Goal: Information Seeking & Learning: Learn about a topic

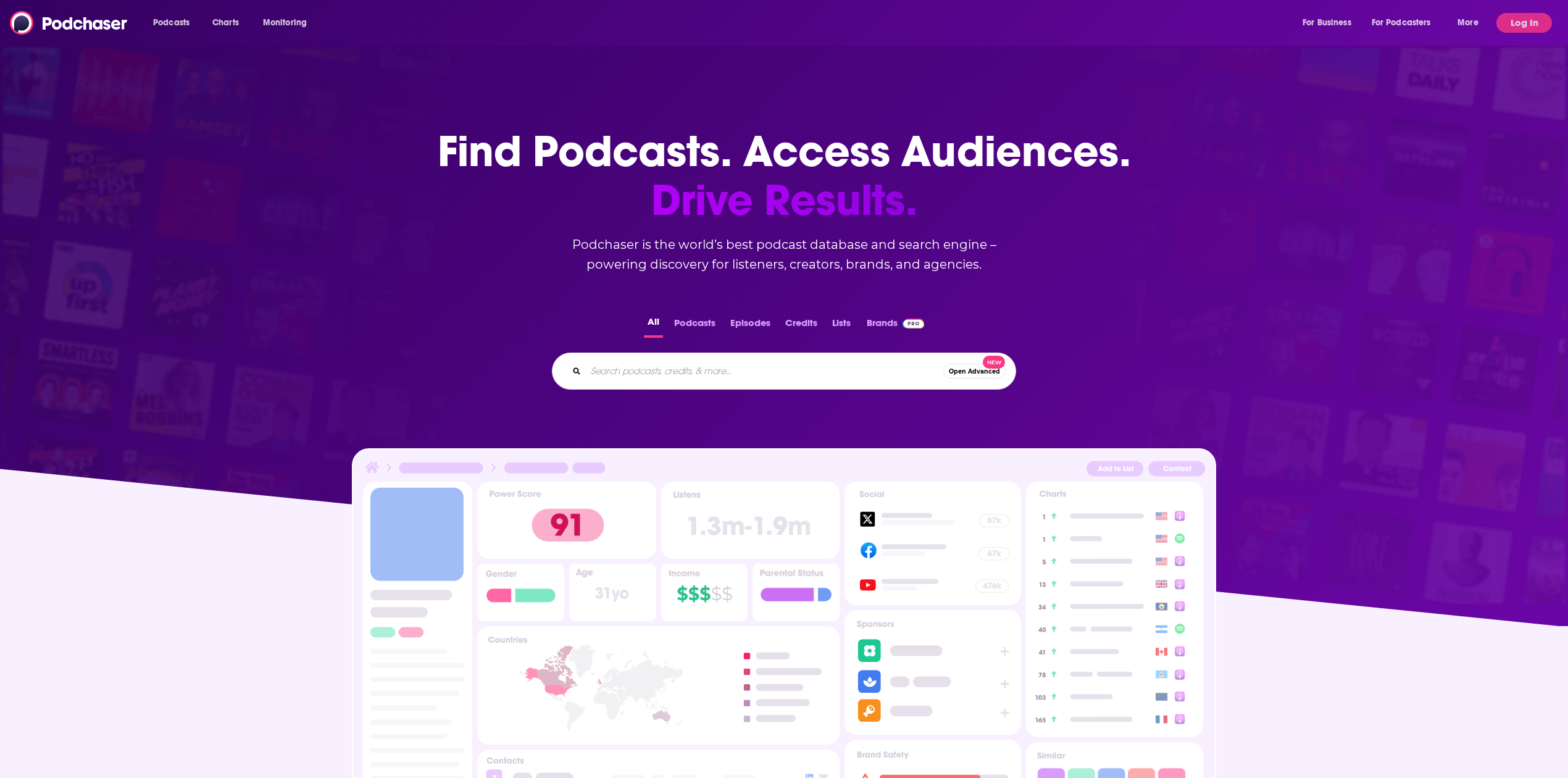
click at [626, 376] on input "Search podcasts, credits, & more..." at bounding box center [764, 370] width 357 height 20
type input "Campus Talks"
click at [847, 368] on input "Campus Talks" at bounding box center [752, 370] width 333 height 20
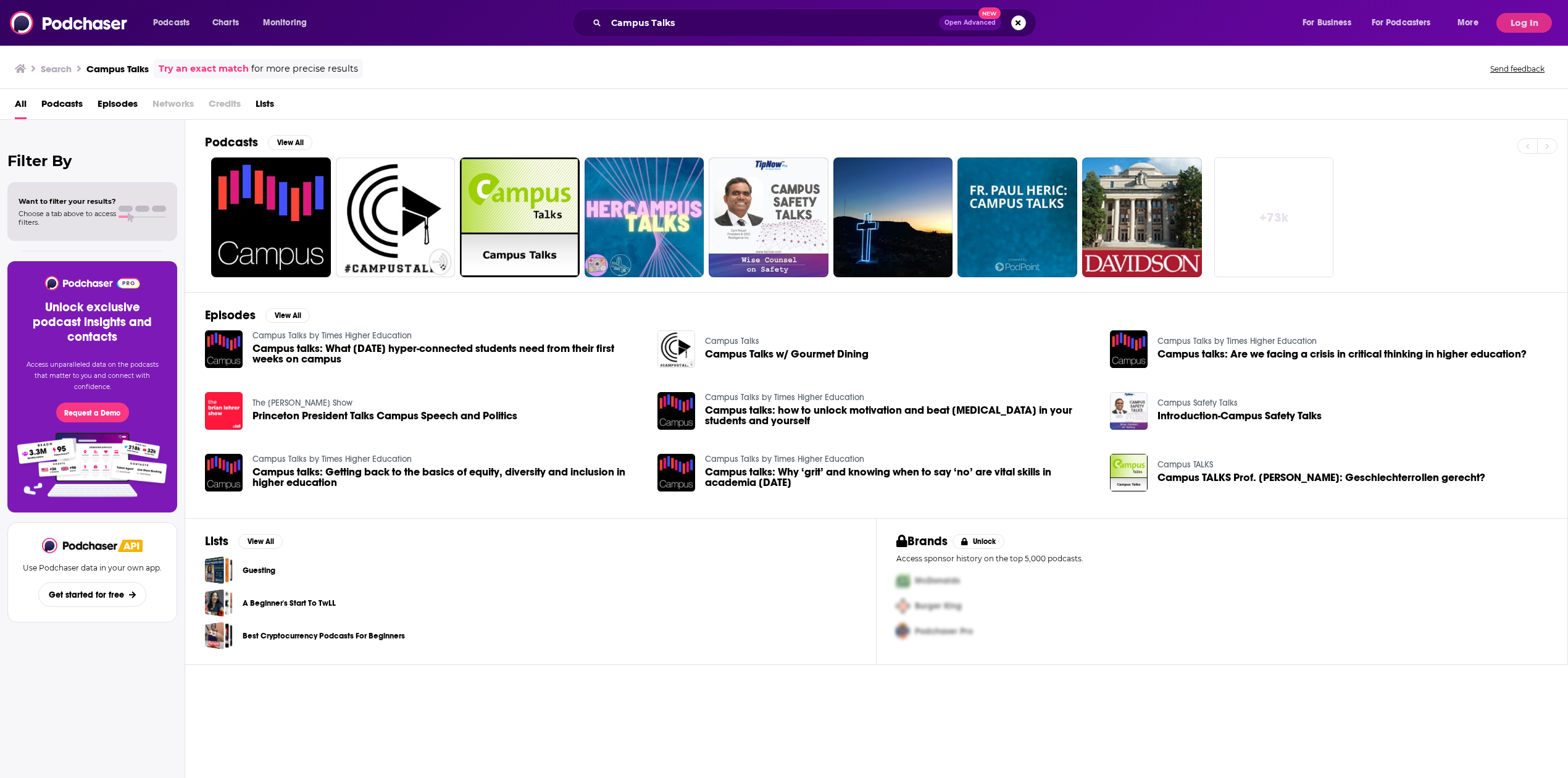
click at [374, 354] on span "Campus talks: What [DATE] hyper-connected students need from their first weeks …" at bounding box center [448, 354] width 390 height 21
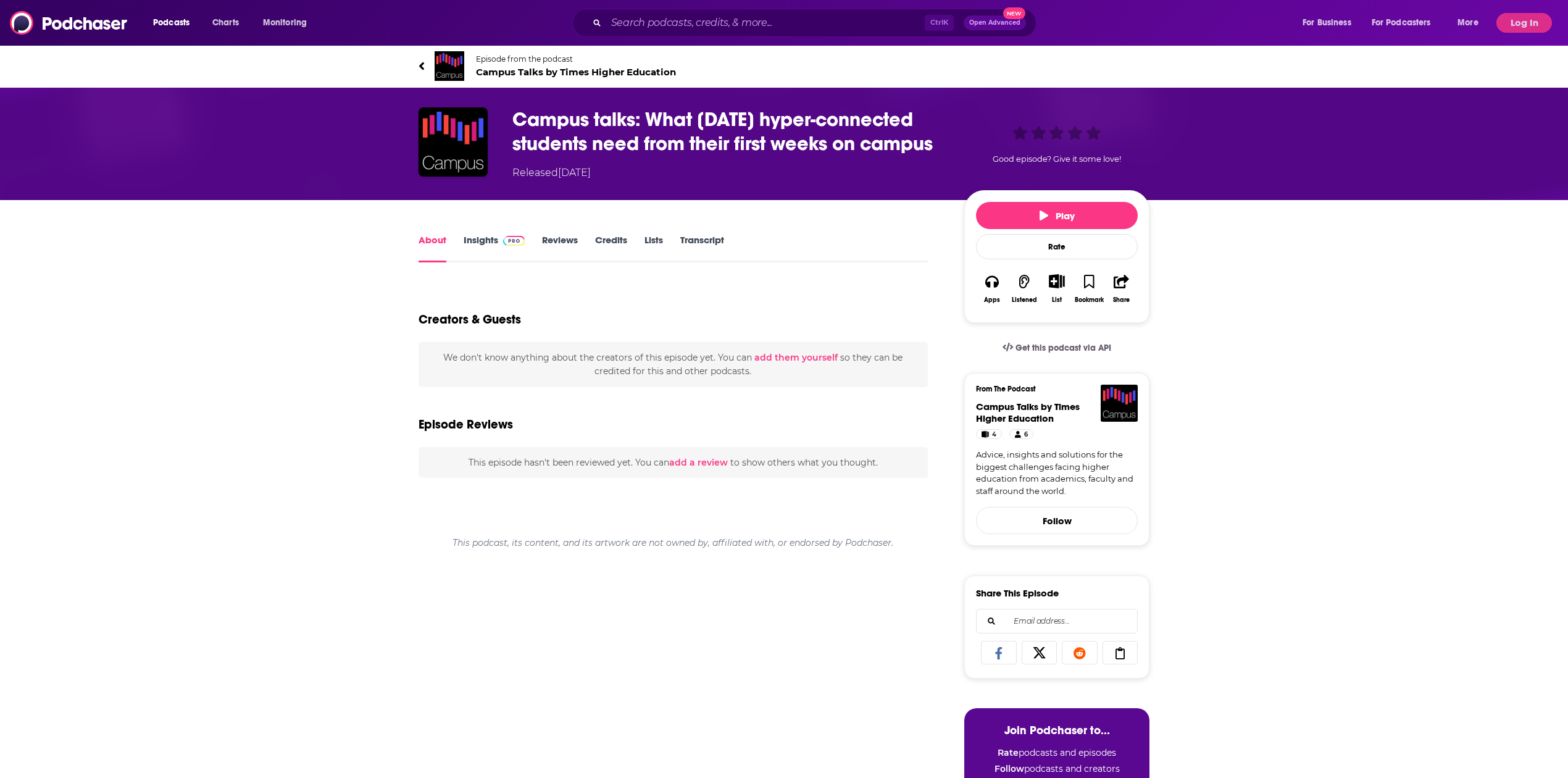
click at [625, 130] on h1 "Campus talks: What [DATE] hyper-connected students need from their first weeks …" at bounding box center [729, 132] width 432 height 48
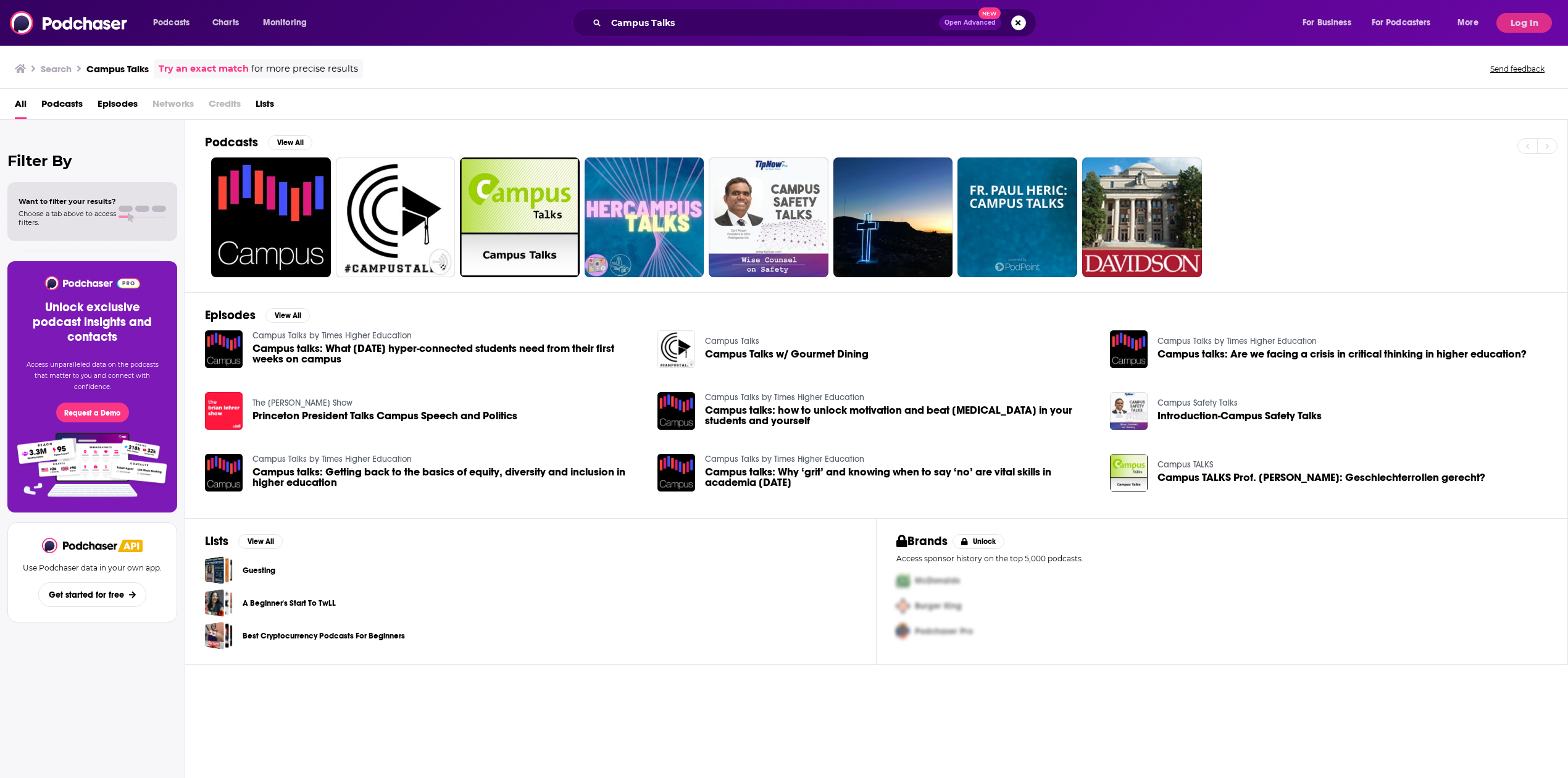
click at [544, 105] on div "All Podcasts Episodes Networks Credits Lists" at bounding box center [786, 106] width 1543 height 25
click at [672, 10] on div "Campus Talks Open Advanced New" at bounding box center [804, 23] width 464 height 28
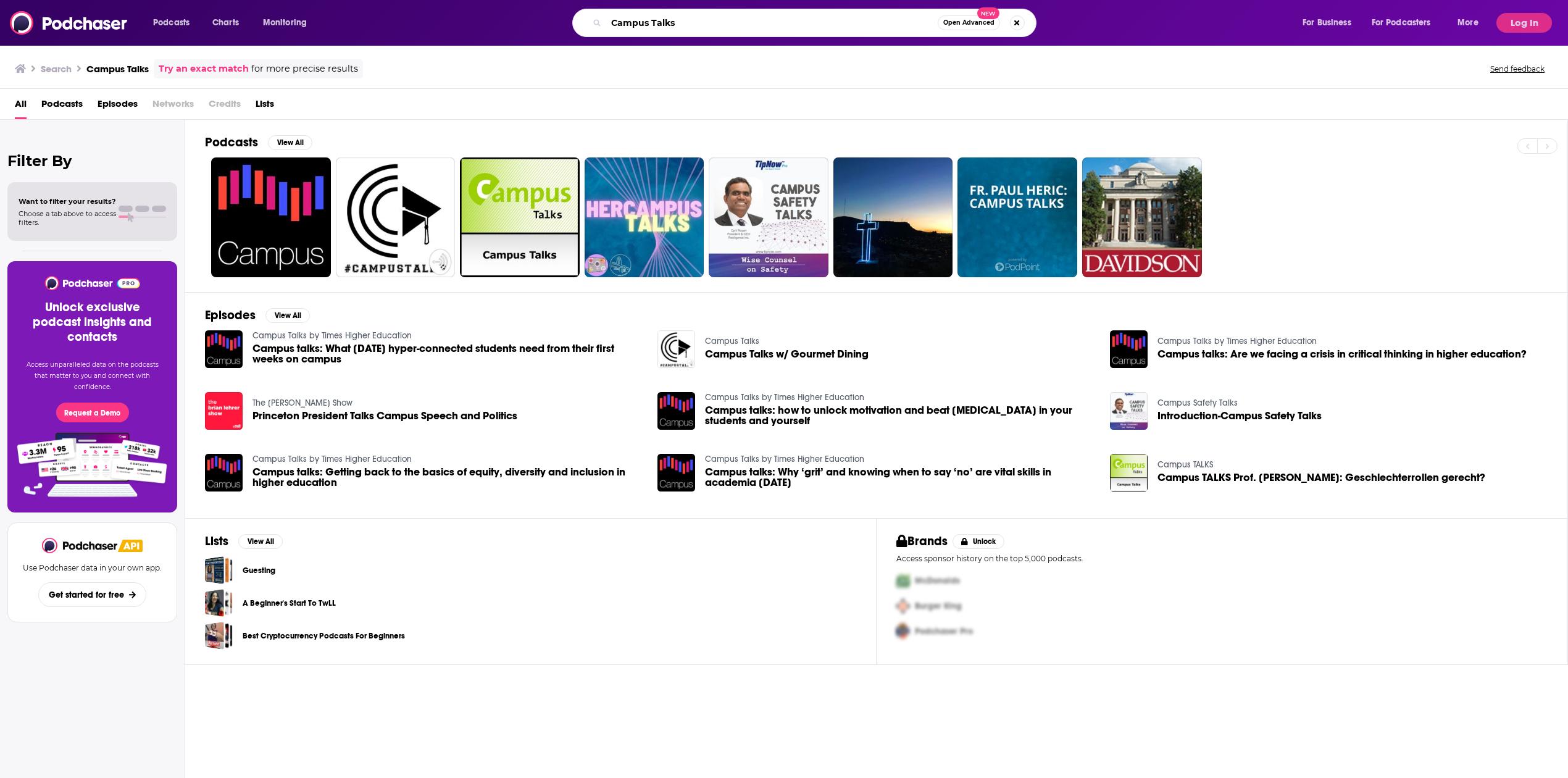
drag, startPoint x: 681, startPoint y: 17, endPoint x: 695, endPoint y: 18, distance: 14.0
click at [682, 17] on input "Campus Talks" at bounding box center [772, 23] width 331 height 20
click at [567, 0] on html "Podcasts Charts Monitoring Campus Talks Open Advanced New For Business For Podc…" at bounding box center [784, 389] width 1568 height 778
type input "Times Higher Education"
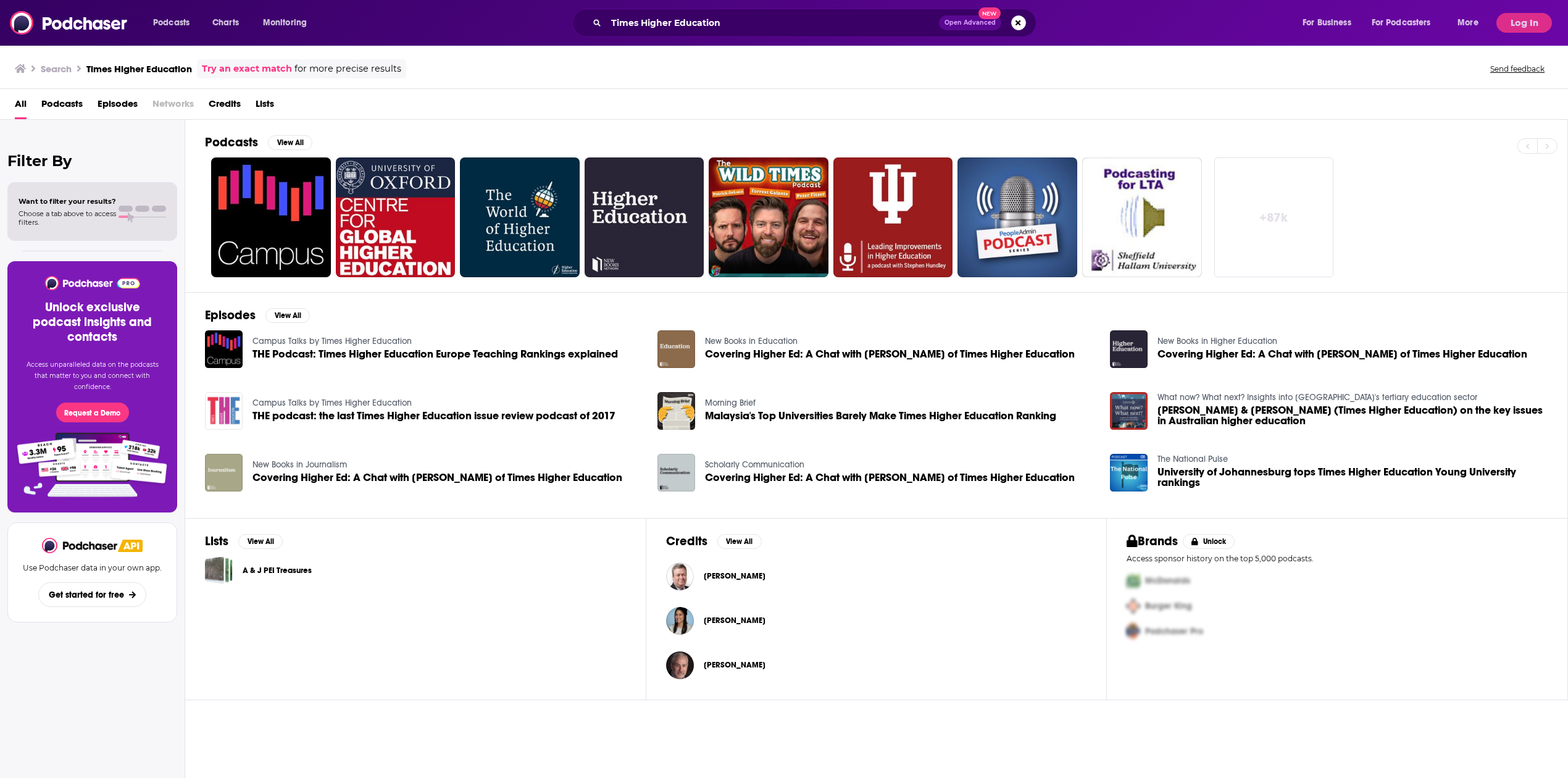
click at [223, 410] on img "THE podcast: the last Times Higher Education issue review podcast of 2017" at bounding box center [224, 411] width 38 height 38
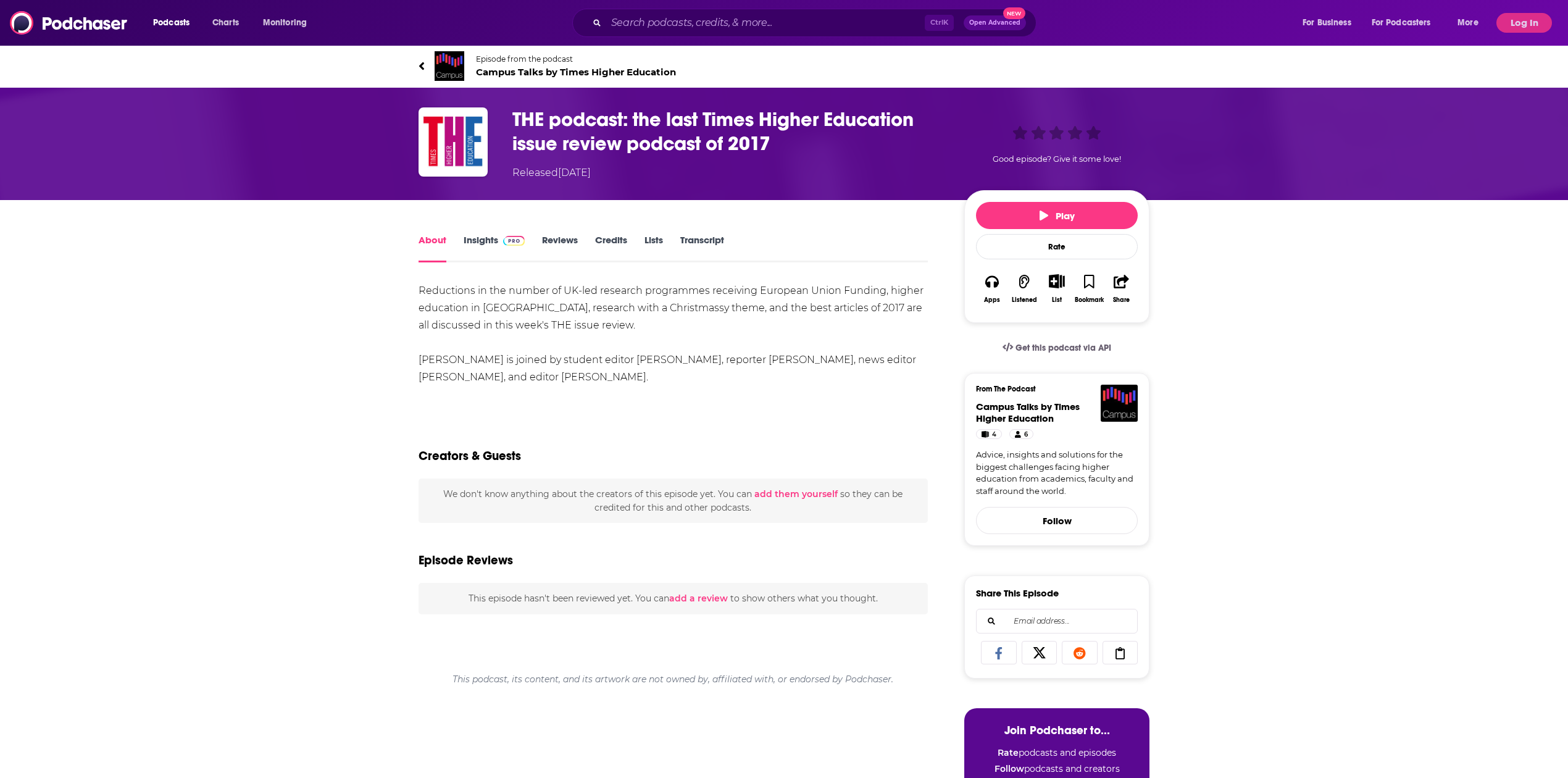
click at [493, 238] on link "Insights" at bounding box center [494, 247] width 61 height 28
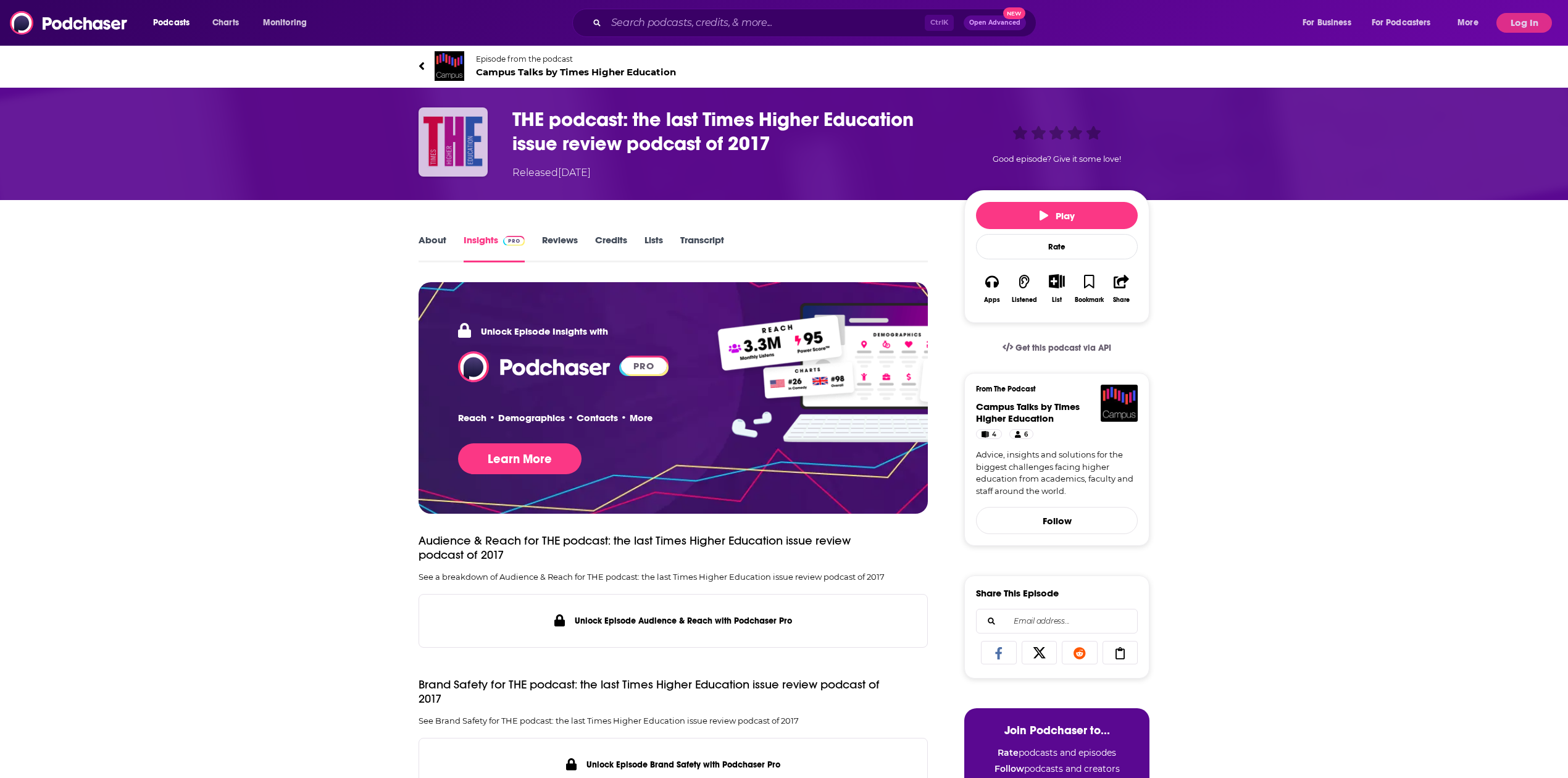
click at [479, 130] on img "THE podcast: the last Times Higher Education issue review podcast of 2017" at bounding box center [453, 142] width 69 height 69
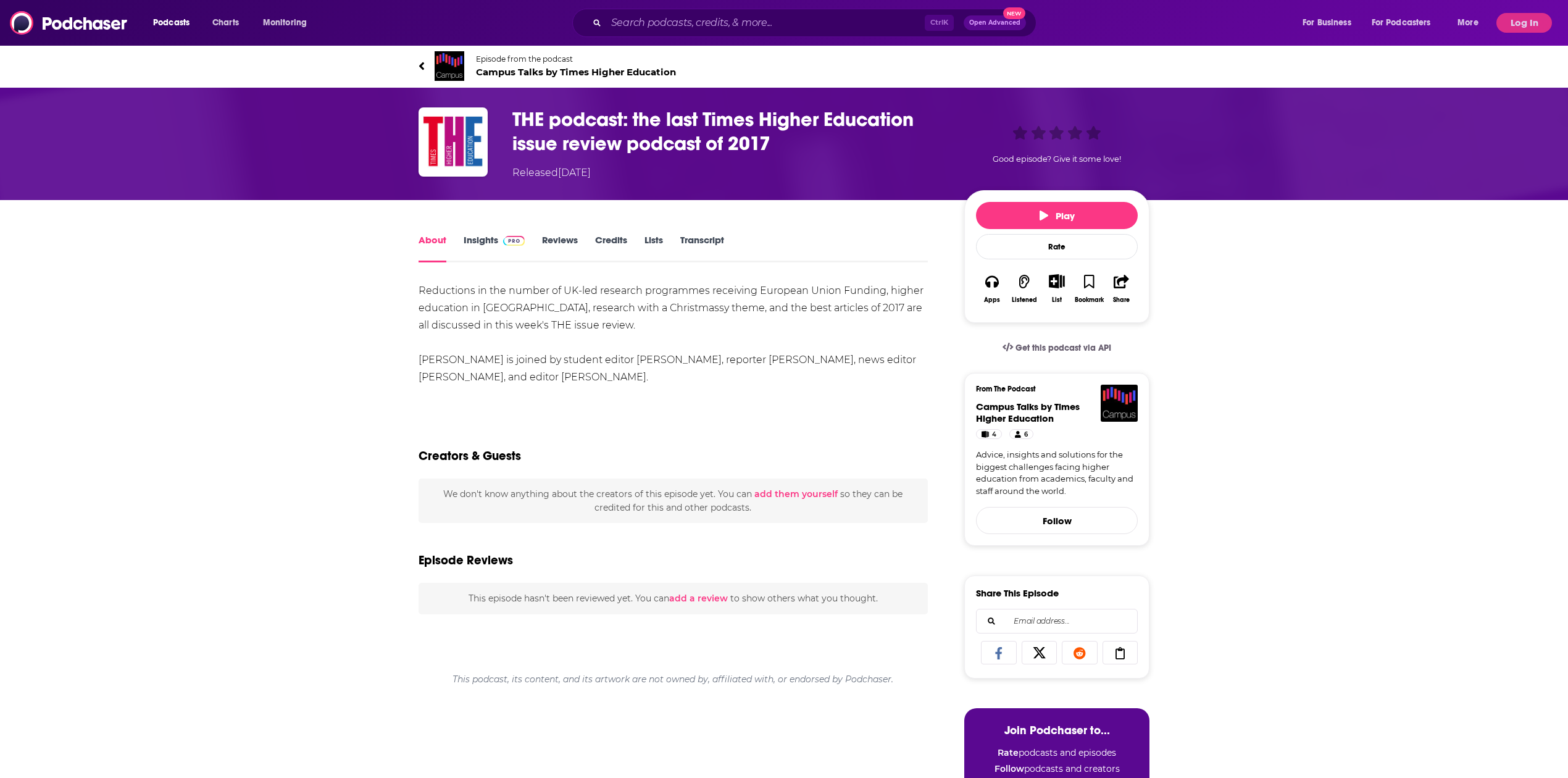
click at [627, 68] on span "Campus Talks by Times Higher Education" at bounding box center [576, 72] width 200 height 12
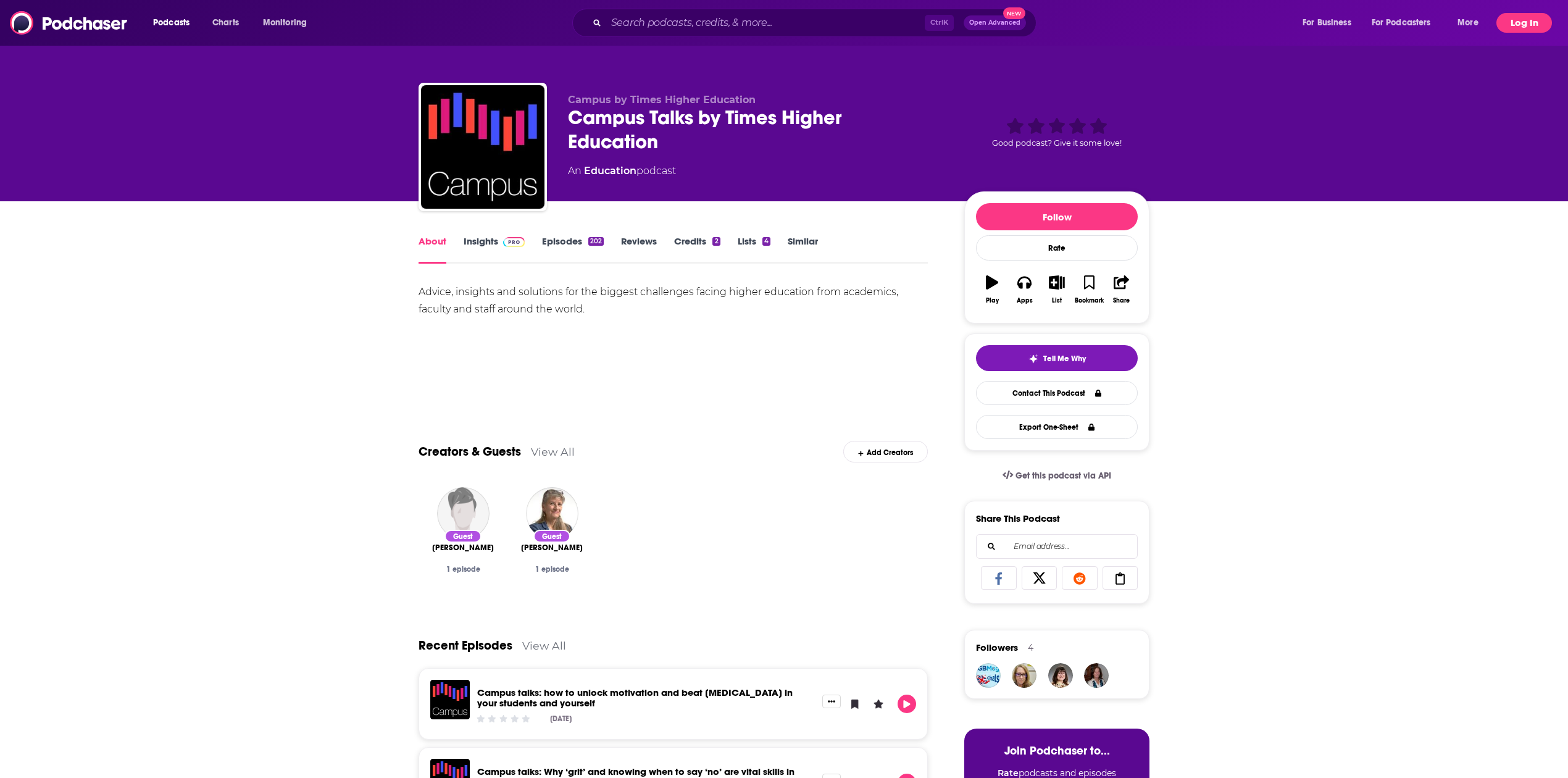
drag, startPoint x: 1529, startPoint y: 23, endPoint x: 1521, endPoint y: 25, distance: 8.2
click at [1527, 25] on button "Log In" at bounding box center [1524, 23] width 55 height 20
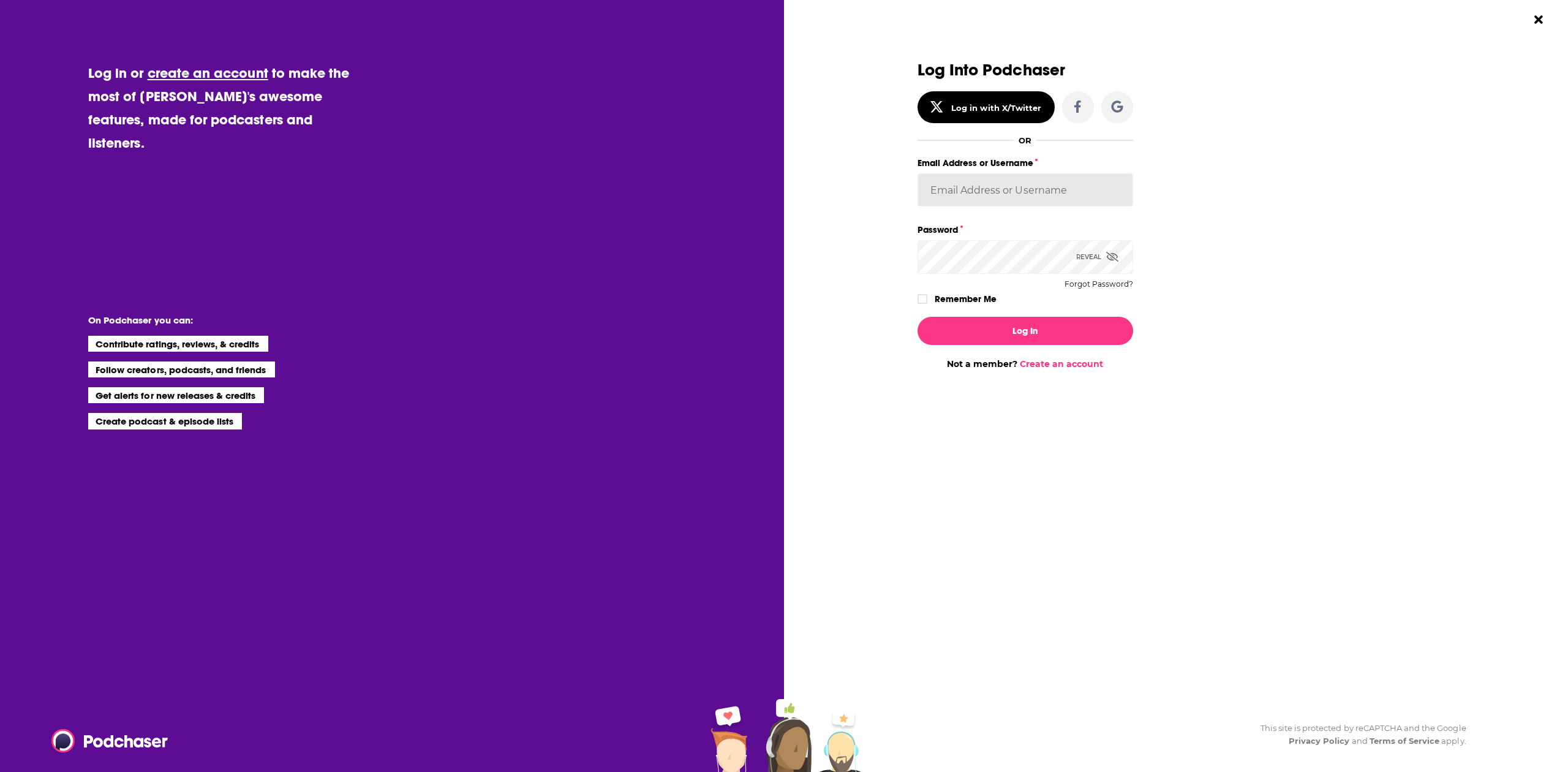
type input "headlandconsultancy"
click at [1041, 337] on button "Log In" at bounding box center [1025, 330] width 216 height 28
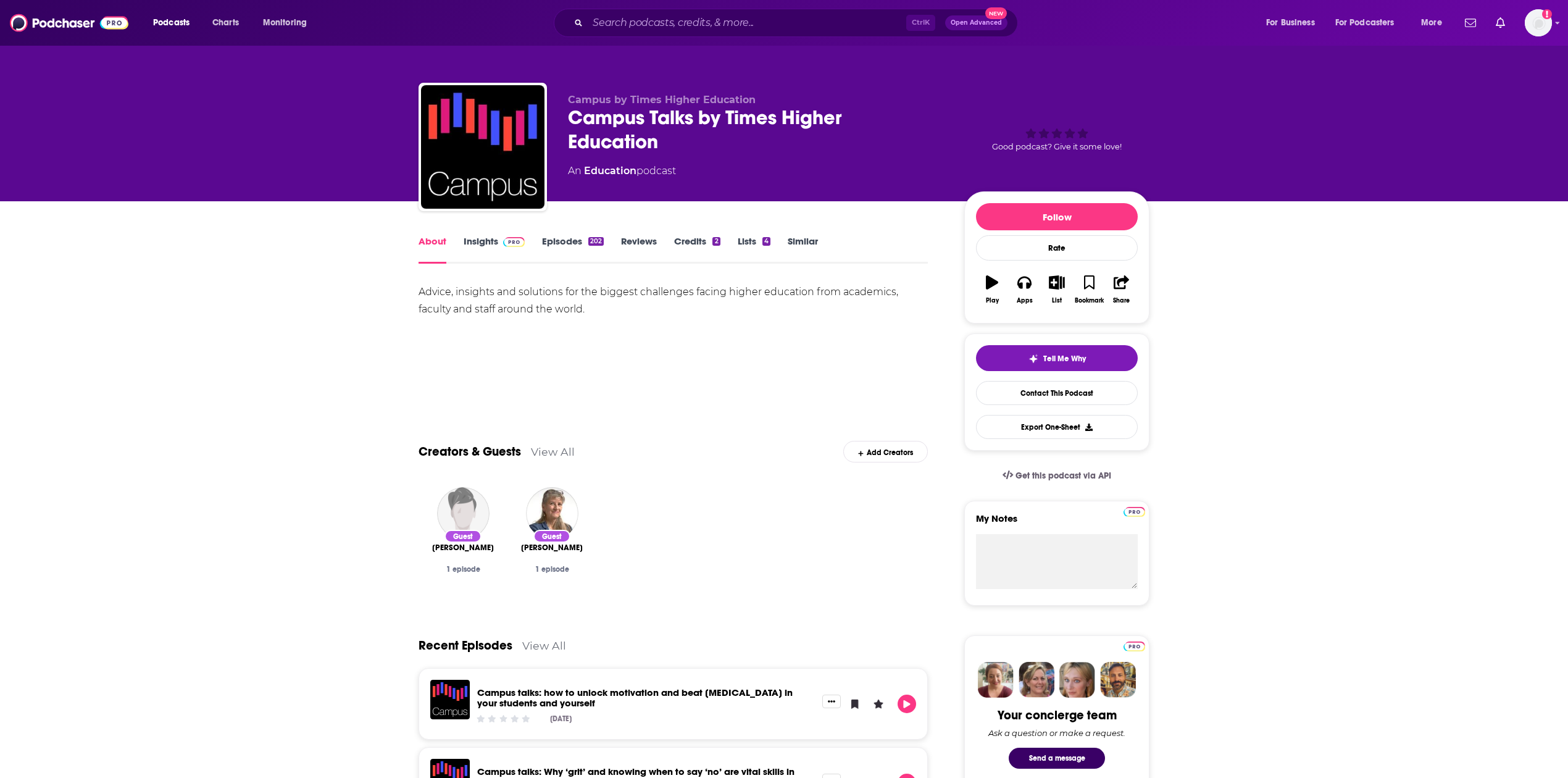
click at [516, 287] on div "Advice, insights and solutions for the biggest challenges facing higher educati…" at bounding box center [673, 300] width 510 height 34
click at [499, 237] on span at bounding box center [511, 241] width 26 height 12
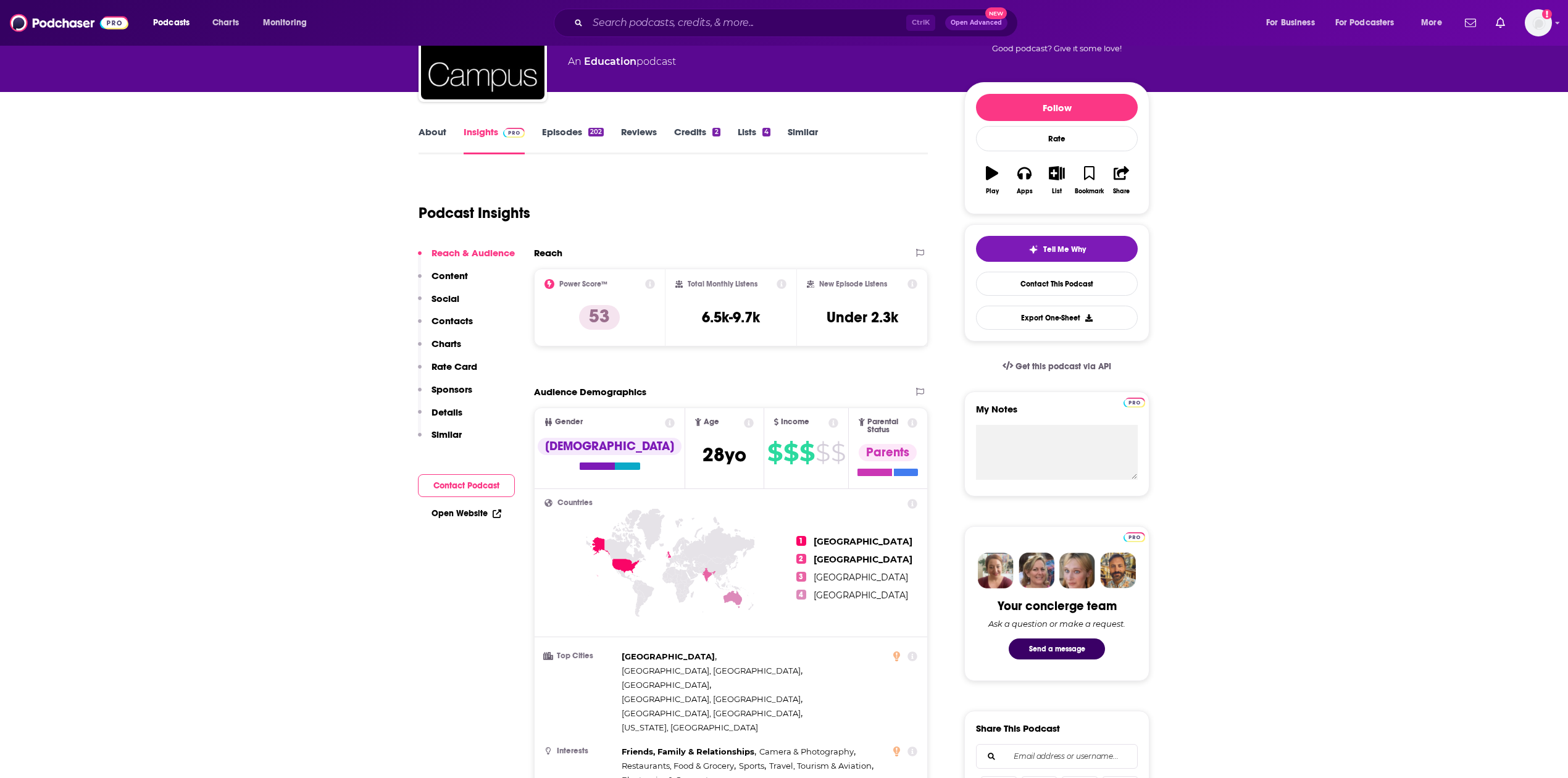
scroll to position [164, 0]
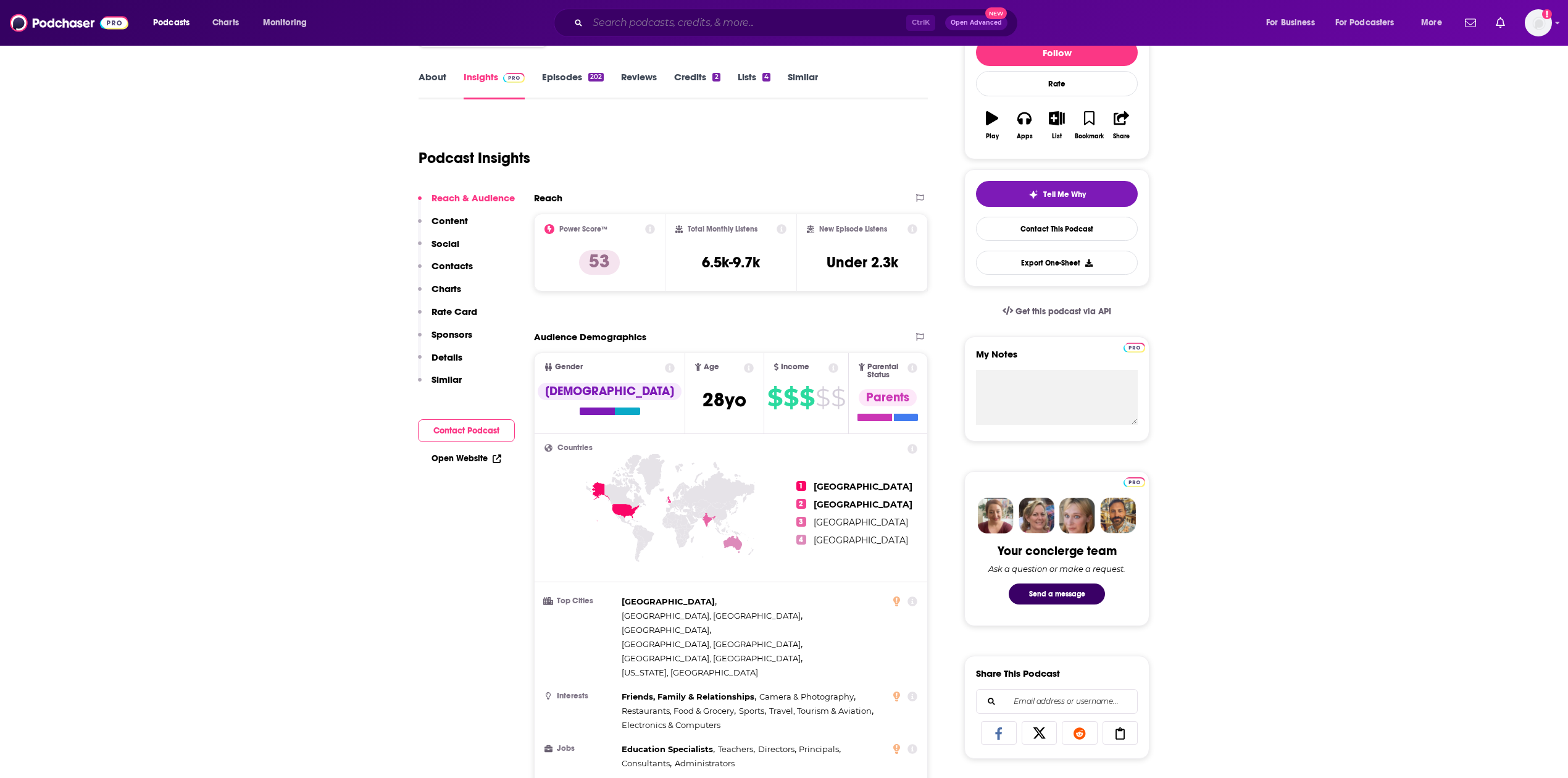
click at [656, 18] on input "Search podcasts, credits, & more..." at bounding box center [747, 23] width 319 height 20
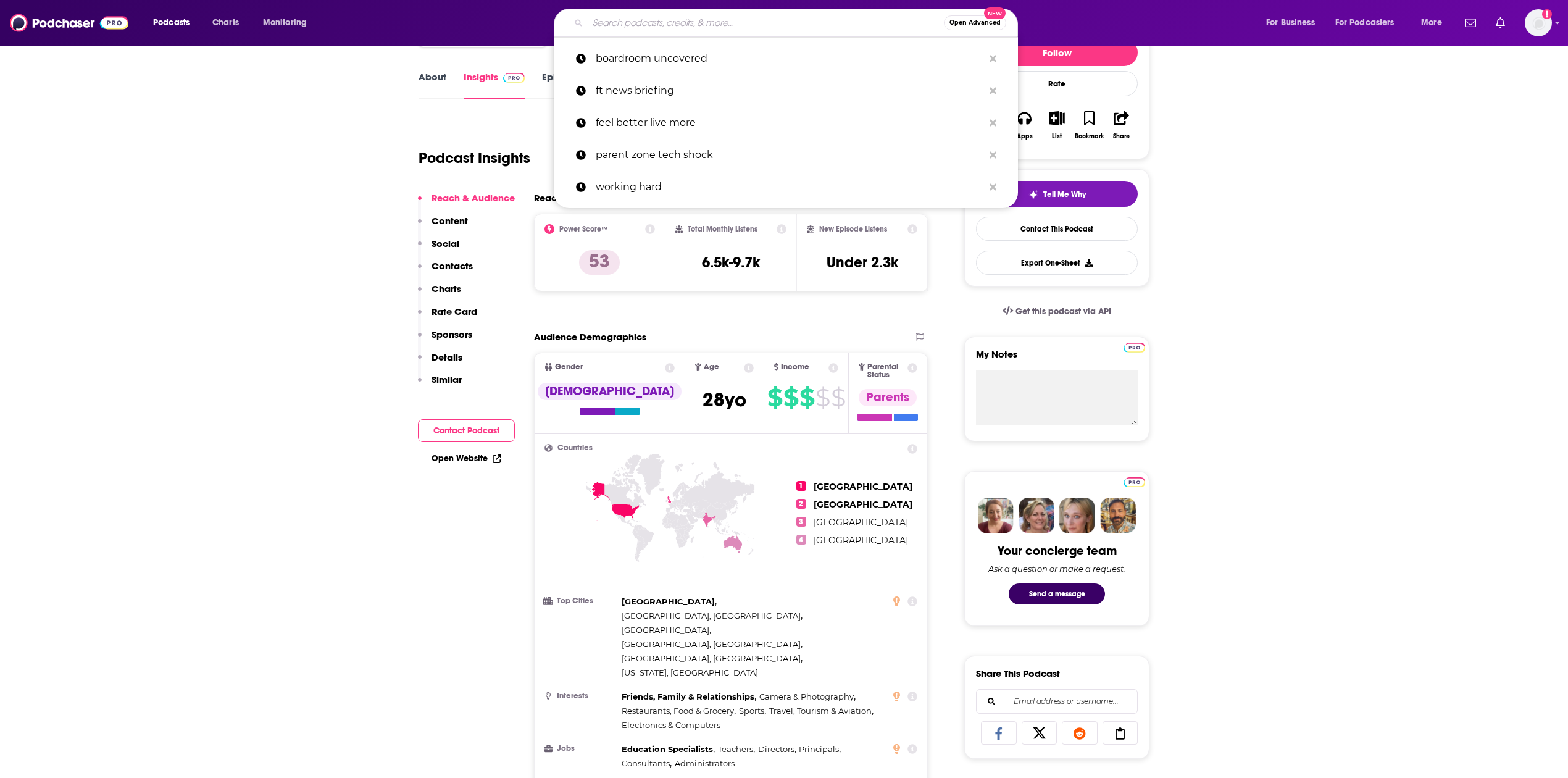
paste input "EAIE Podcast"
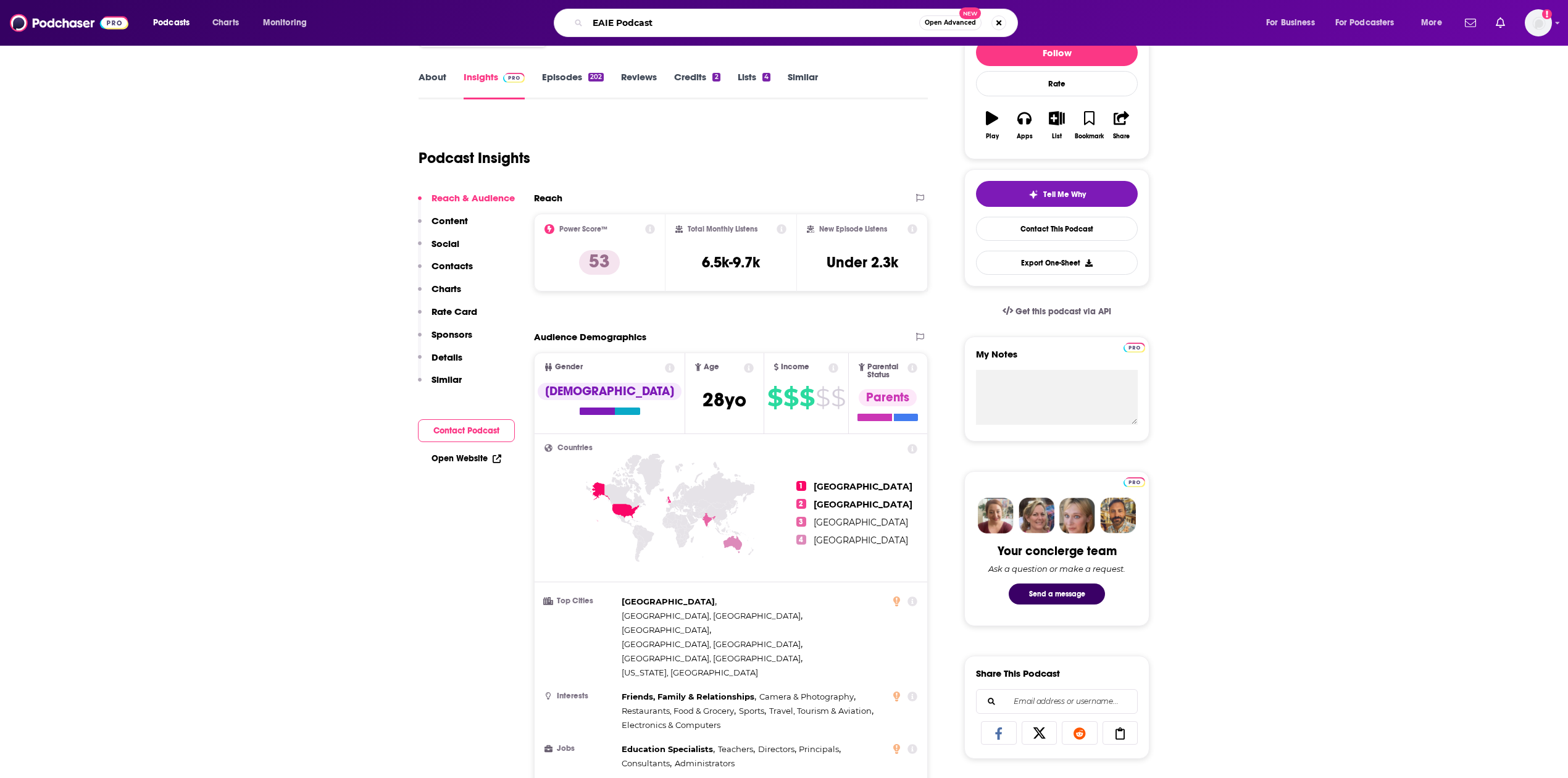
click at [633, 20] on input "EAIE Podcast" at bounding box center [753, 23] width 331 height 20
type input "EAIE"
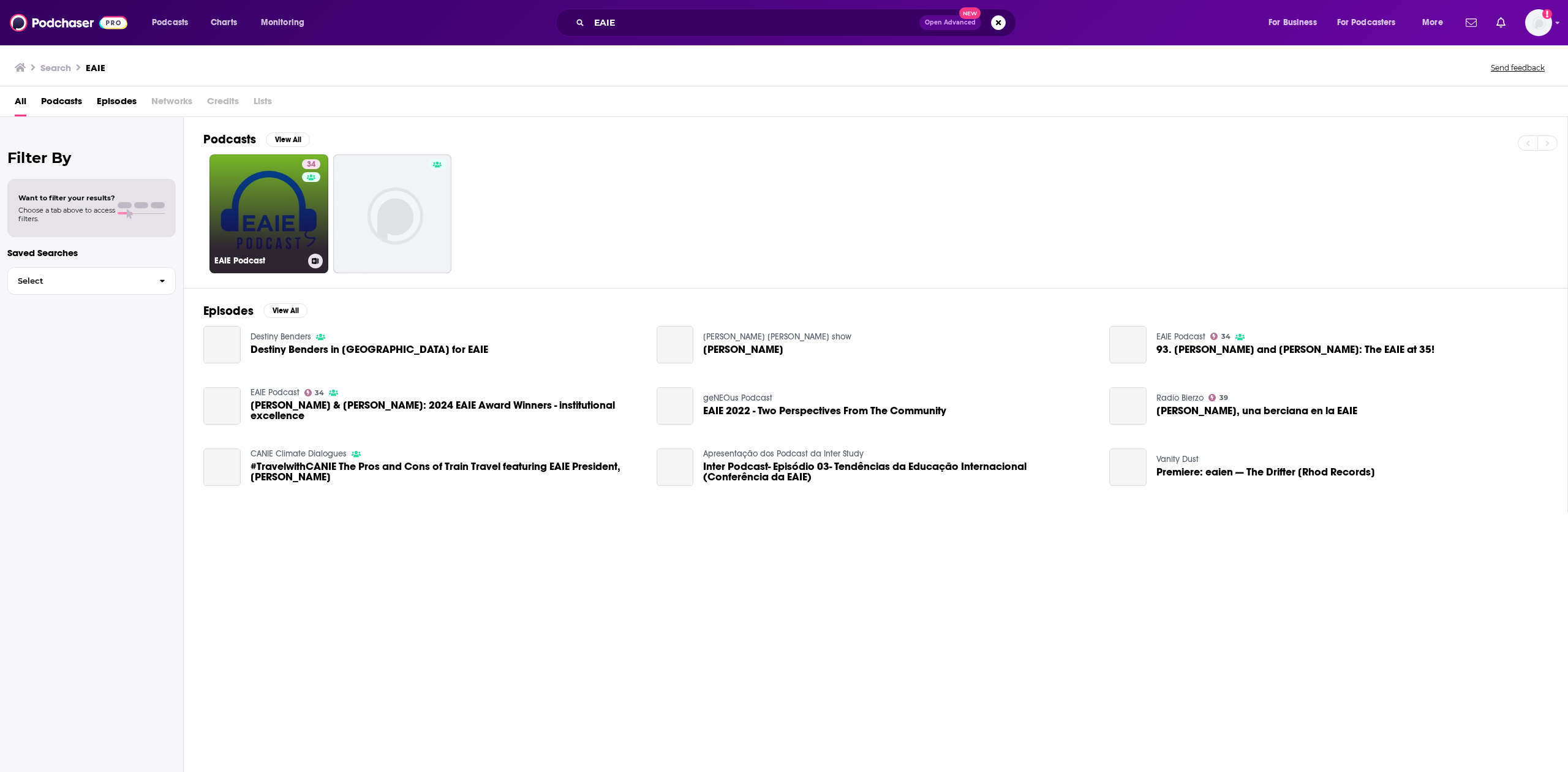
click at [277, 207] on link "34 EAIE Podcast" at bounding box center [269, 214] width 119 height 119
